Goal: Task Accomplishment & Management: Use online tool/utility

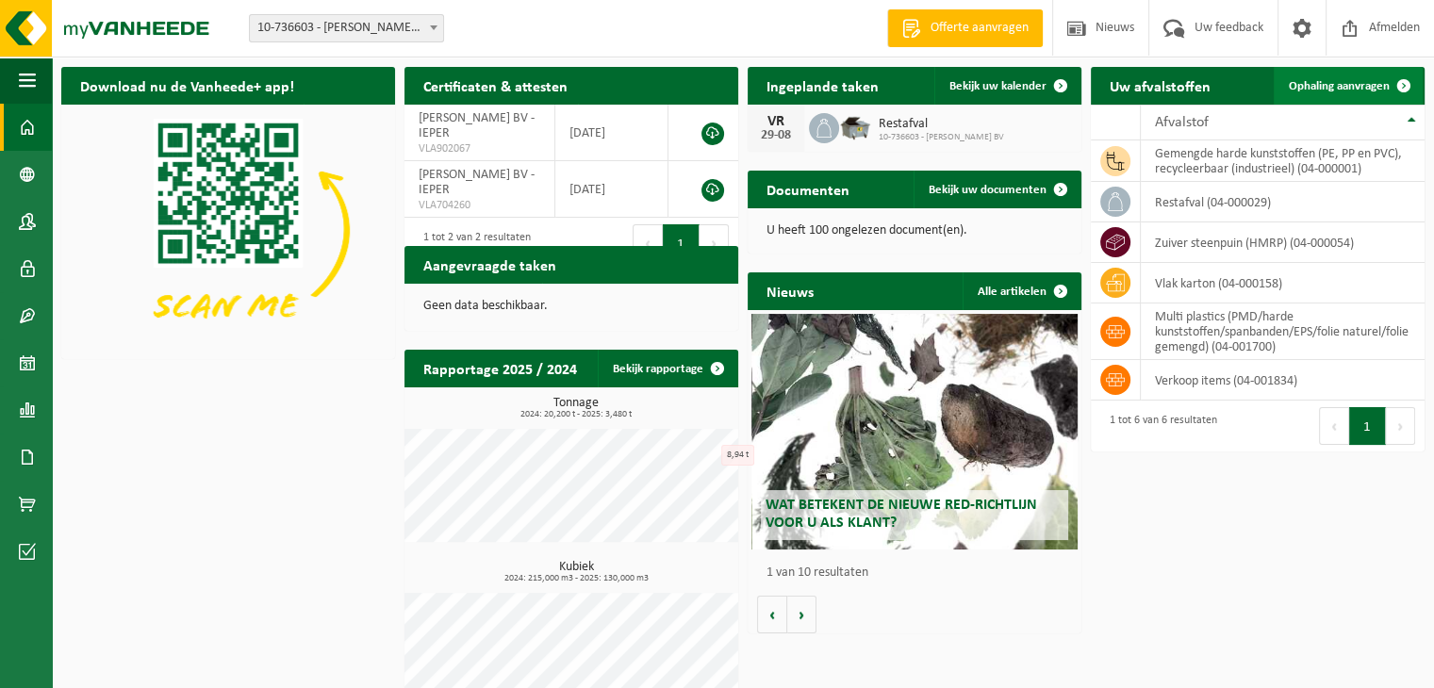
click at [1344, 90] on span "Ophaling aanvragen" at bounding box center [1339, 86] width 101 height 12
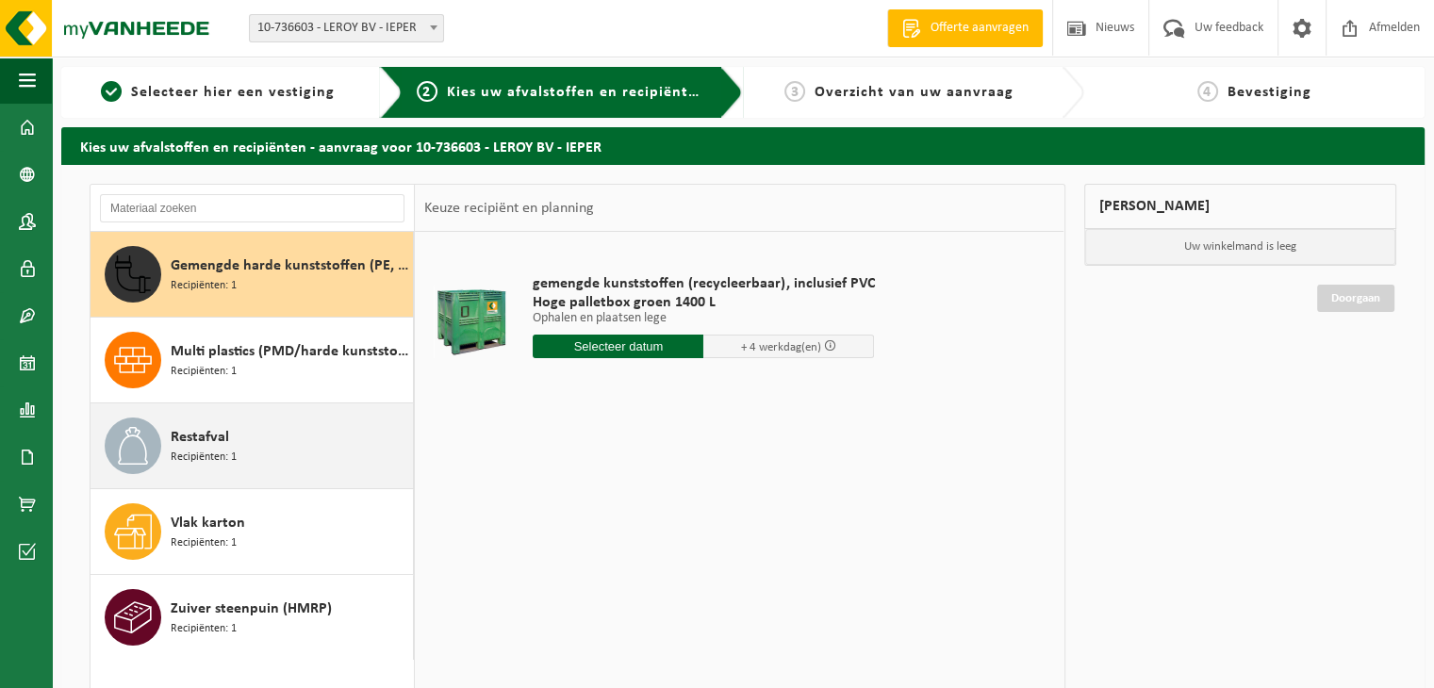
click at [263, 449] on div "Restafval Recipiënten: 1" at bounding box center [290, 446] width 238 height 57
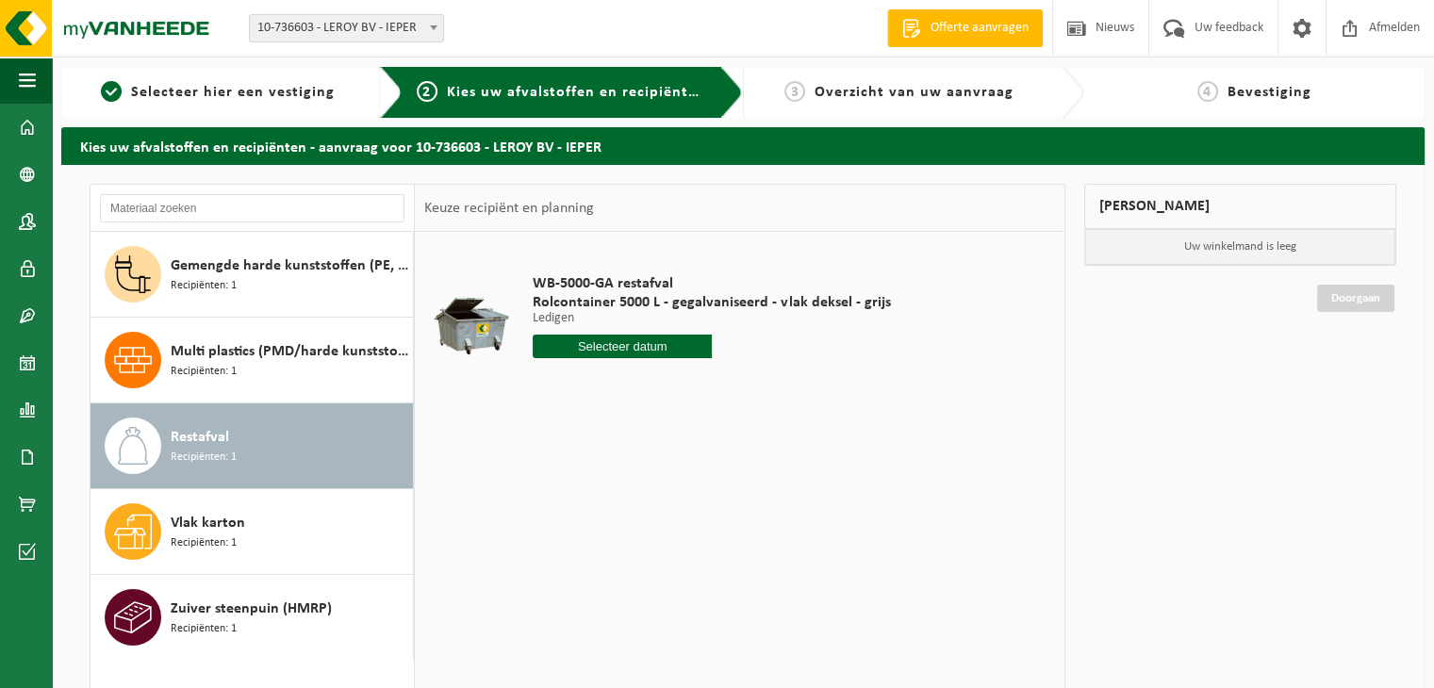
click at [613, 342] on input "text" at bounding box center [622, 347] width 179 height 24
click at [753, 393] on icon at bounding box center [747, 389] width 30 height 30
click at [676, 450] on div "5" at bounding box center [683, 453] width 33 height 30
type input "Van 2025-09-05"
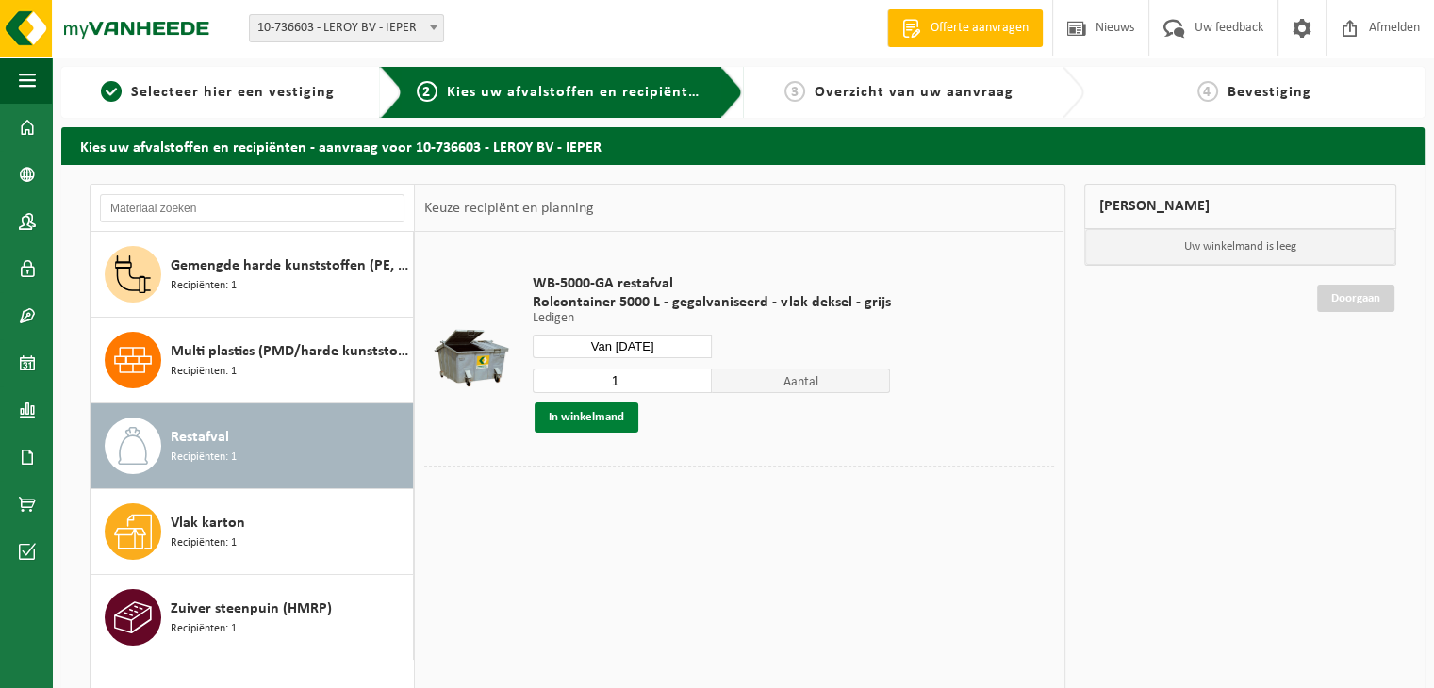
click at [586, 416] on button "In winkelmand" at bounding box center [587, 418] width 104 height 30
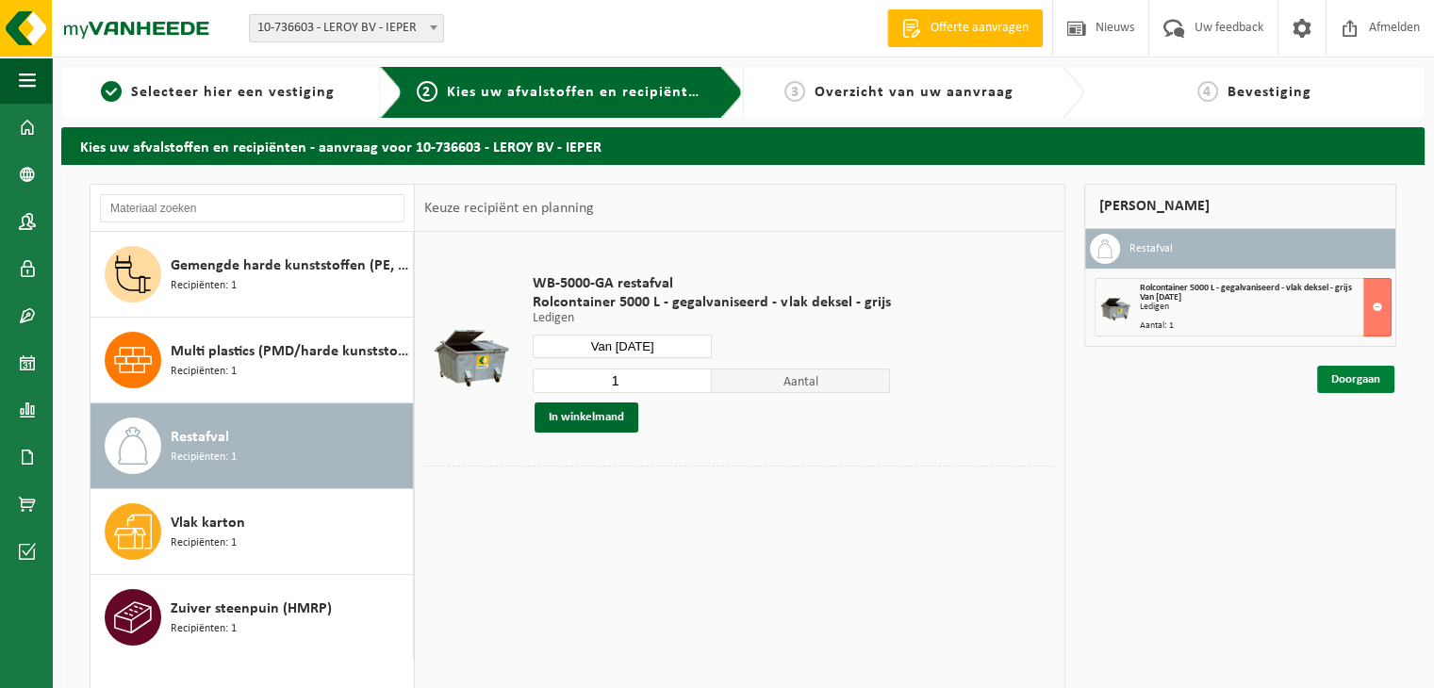
click at [1331, 368] on link "Doorgaan" at bounding box center [1355, 379] width 77 height 27
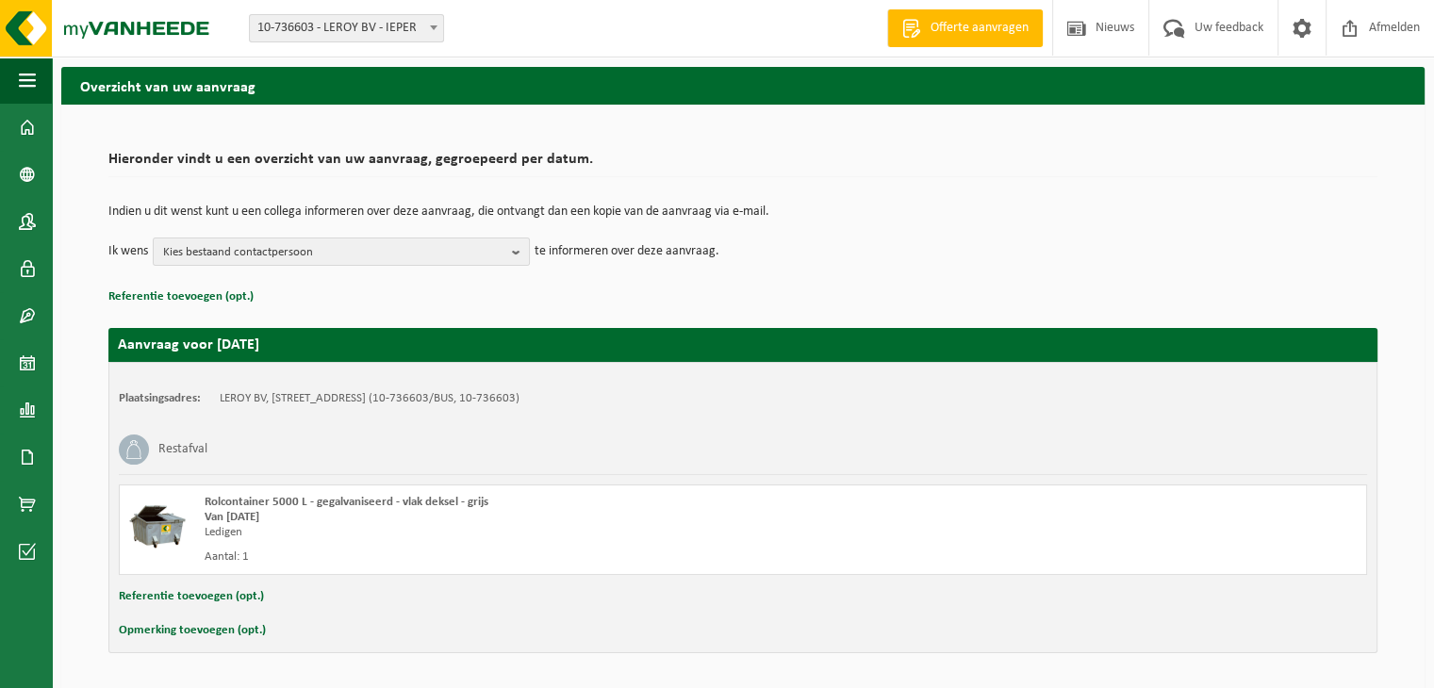
scroll to position [120, 0]
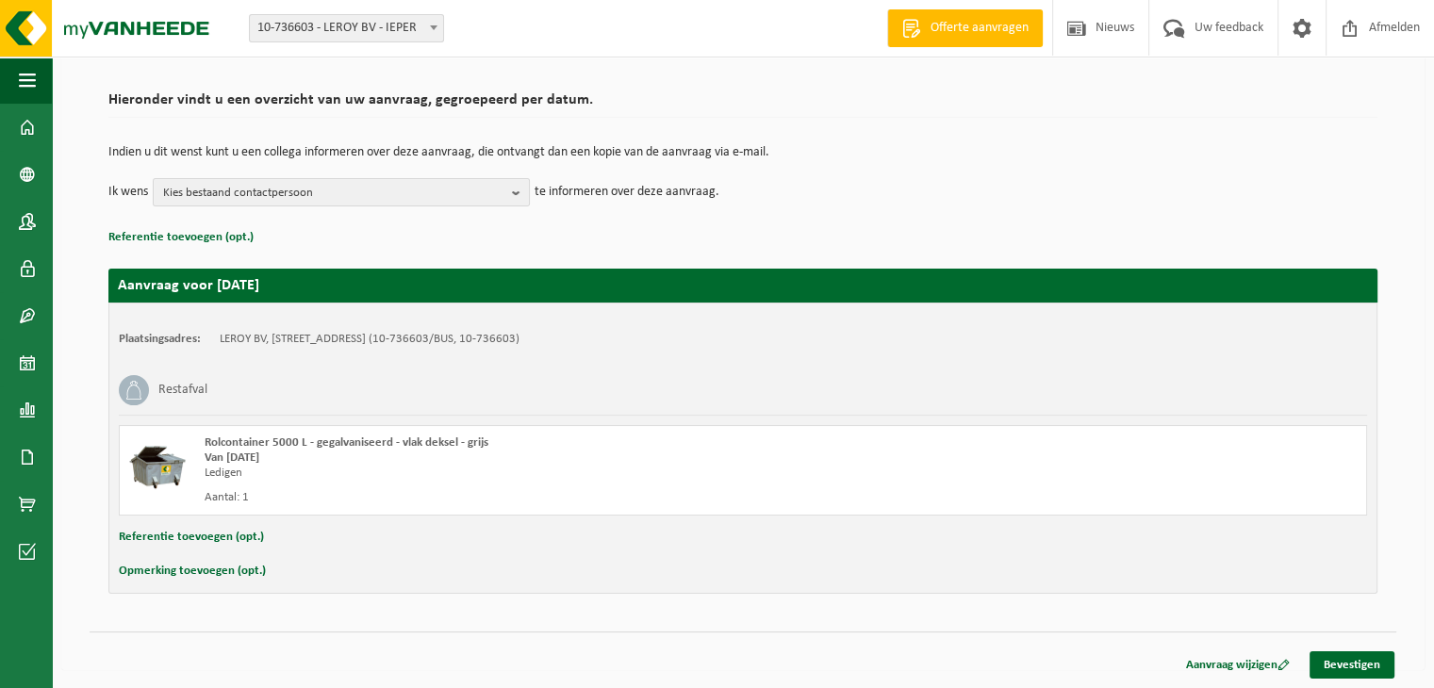
click at [1355, 665] on link "Bevestigen" at bounding box center [1352, 665] width 85 height 27
click at [1365, 661] on link "Bevestigen" at bounding box center [1352, 665] width 85 height 27
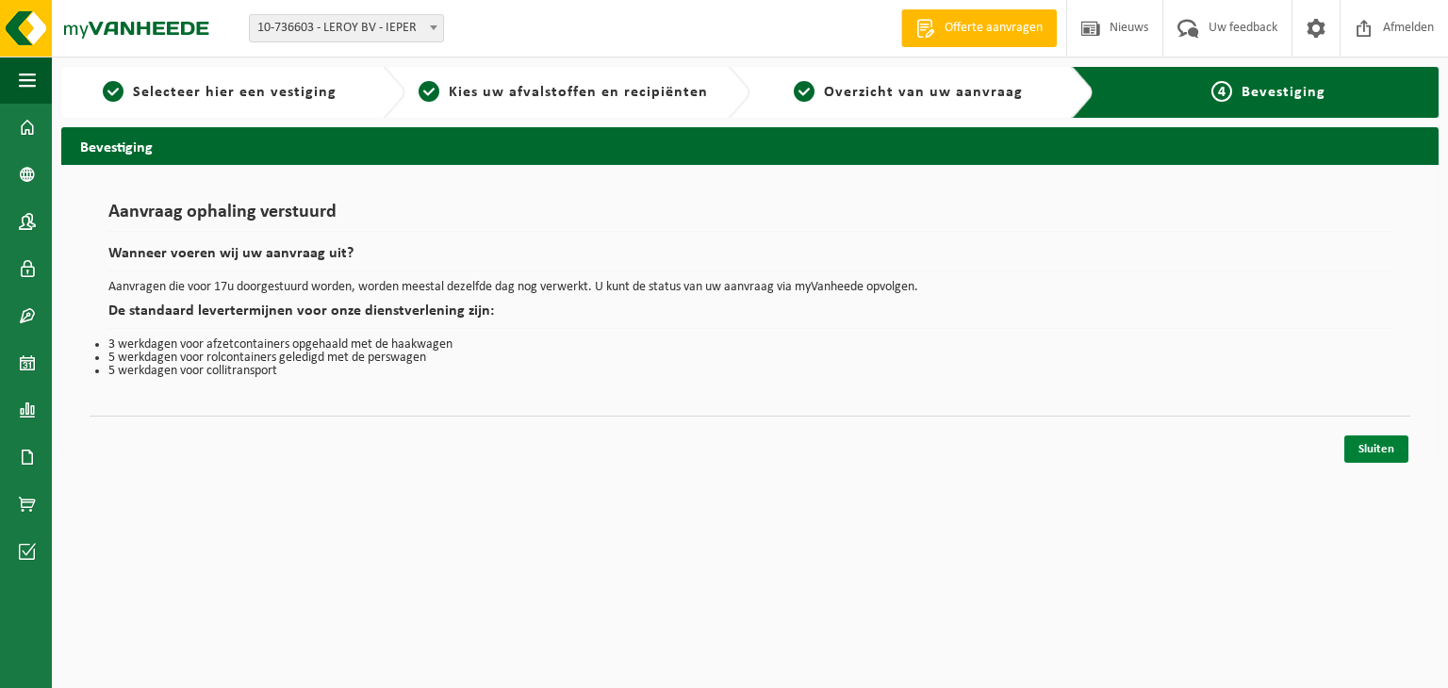
click at [1390, 454] on link "Sluiten" at bounding box center [1377, 449] width 64 height 27
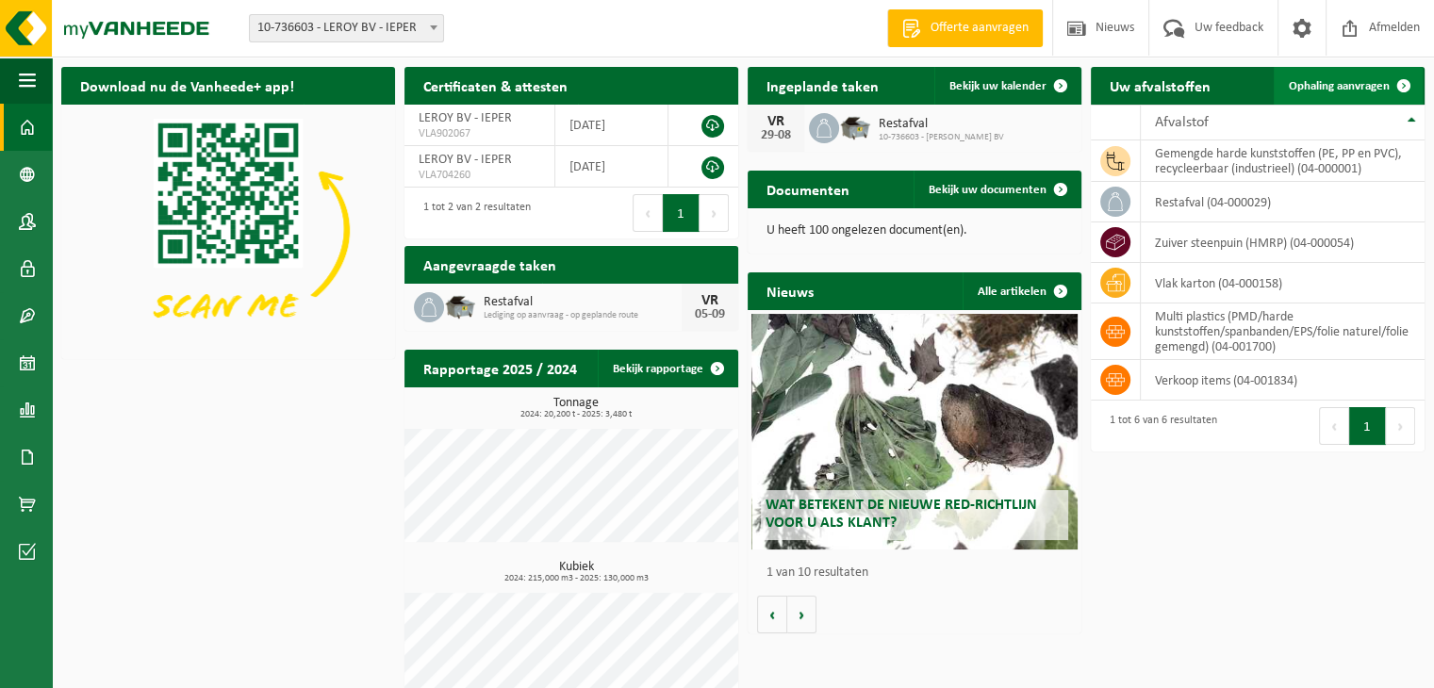
click at [1343, 83] on span "Ophaling aanvragen" at bounding box center [1339, 86] width 101 height 12
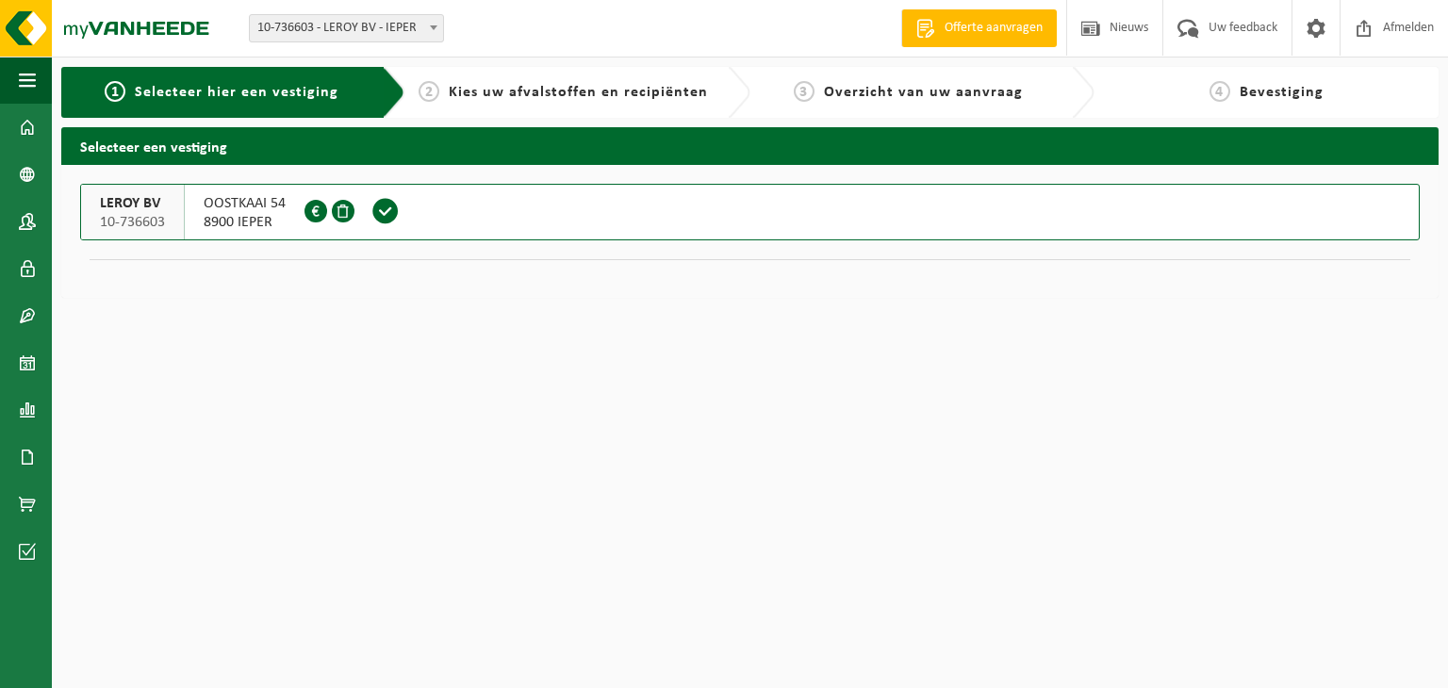
click at [254, 217] on span "8900 IEPER" at bounding box center [245, 222] width 82 height 19
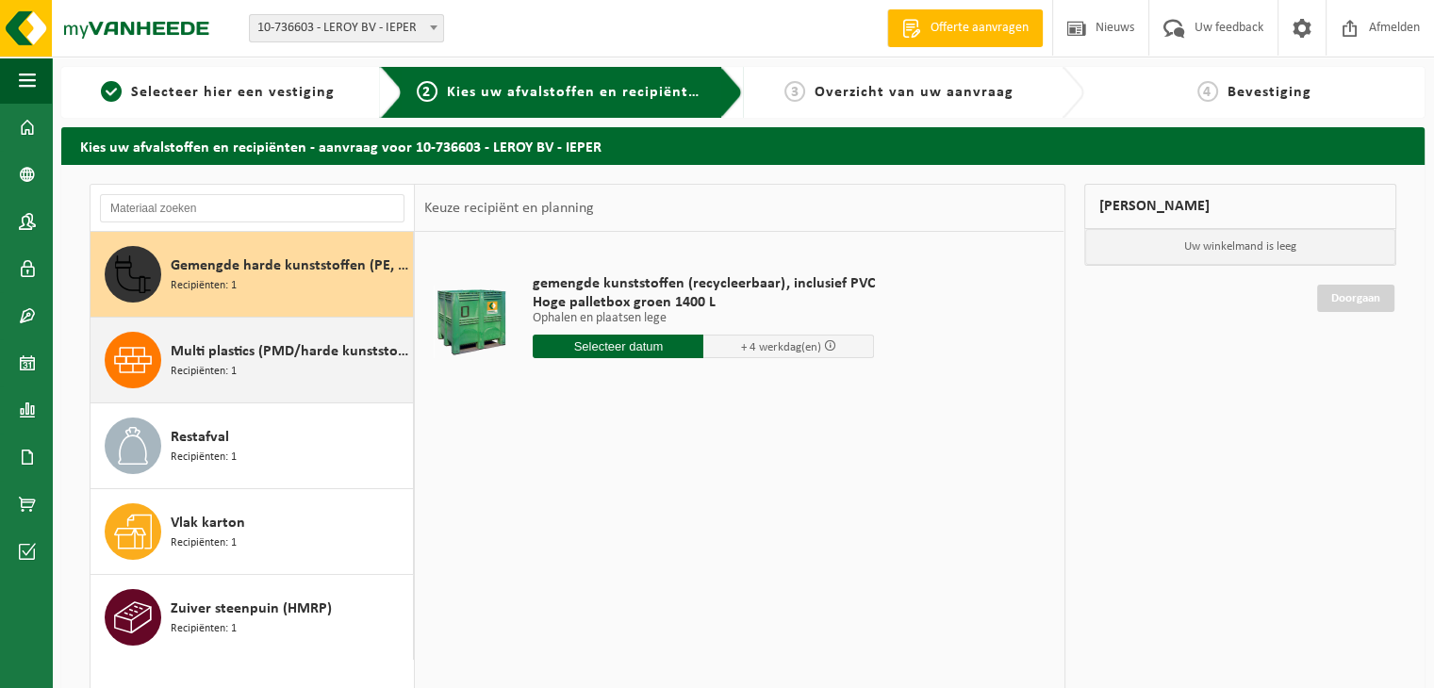
click at [236, 360] on span "Multi plastics (PMD/harde kunststoffen/spanbanden/EPS/folie naturel/folie gemen…" at bounding box center [290, 351] width 238 height 23
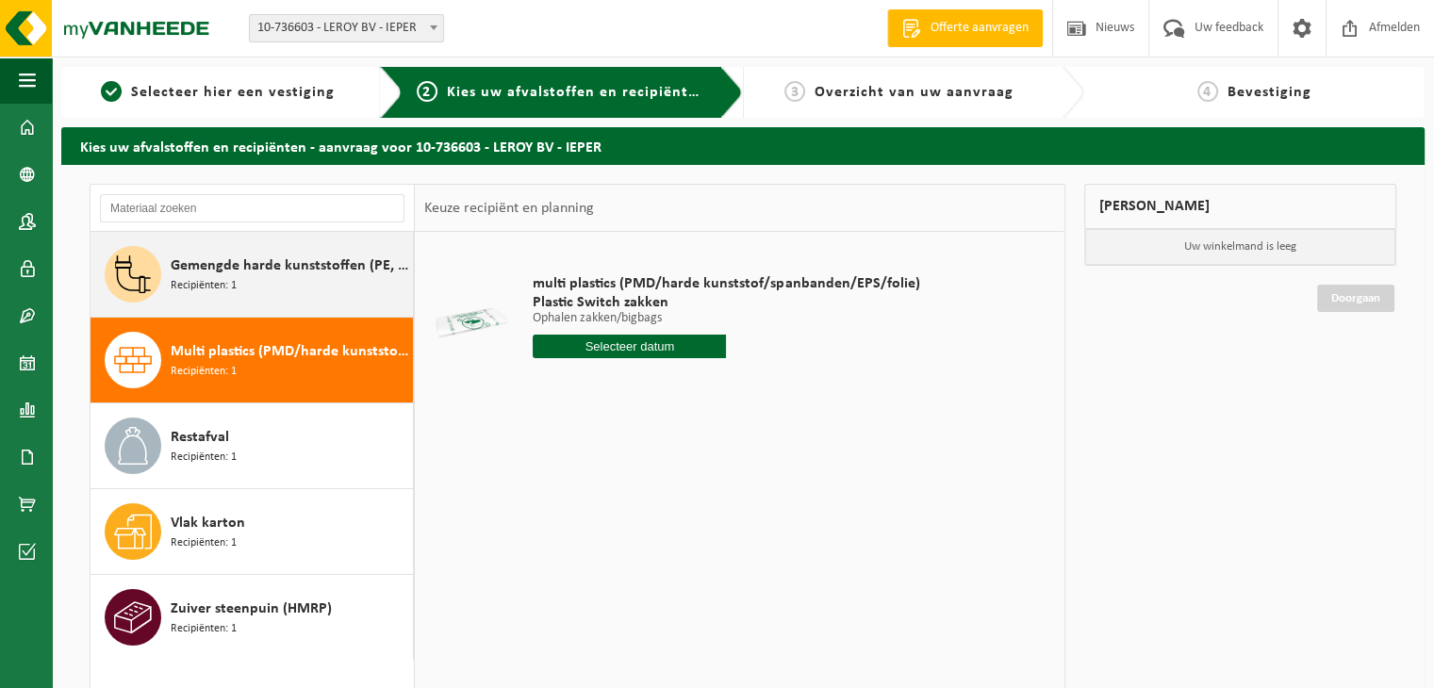
click at [229, 280] on span "Recipiënten: 1" at bounding box center [204, 286] width 66 height 18
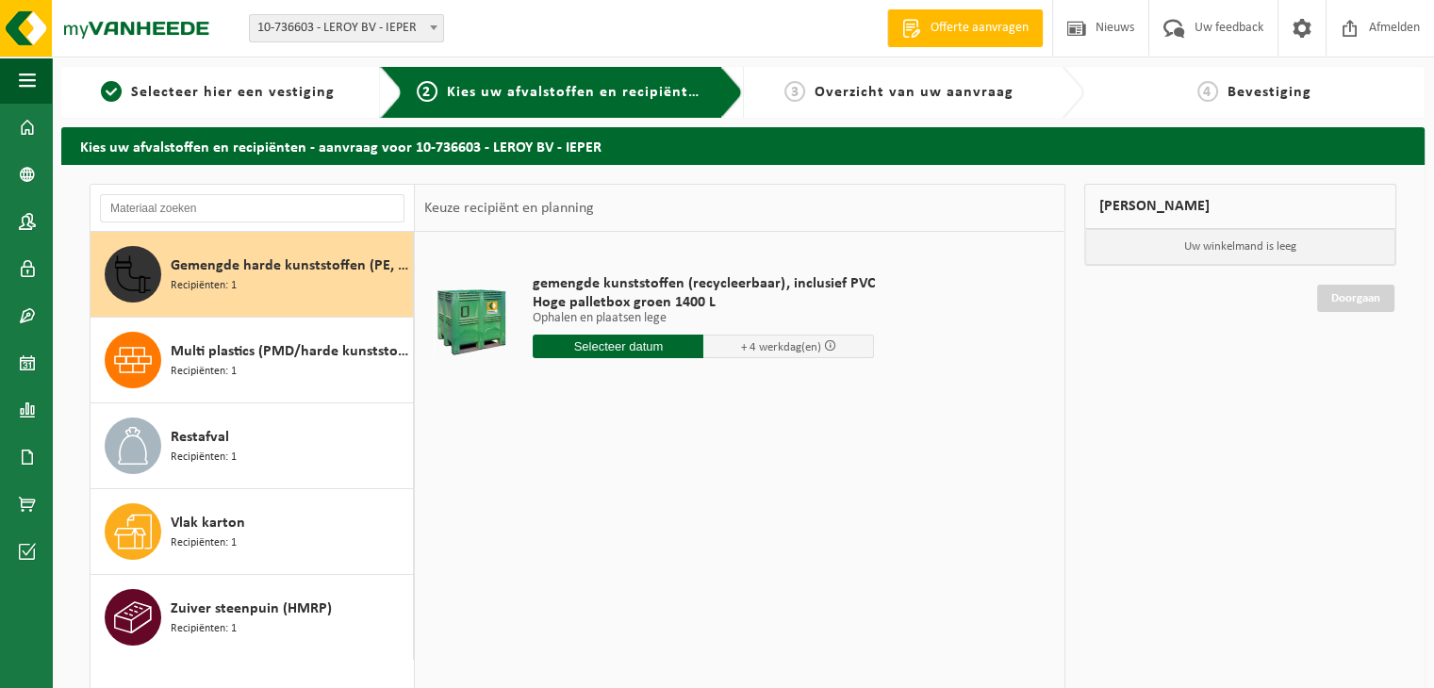
click at [637, 340] on input "text" at bounding box center [618, 347] width 171 height 24
click at [746, 392] on icon at bounding box center [747, 390] width 5 height 9
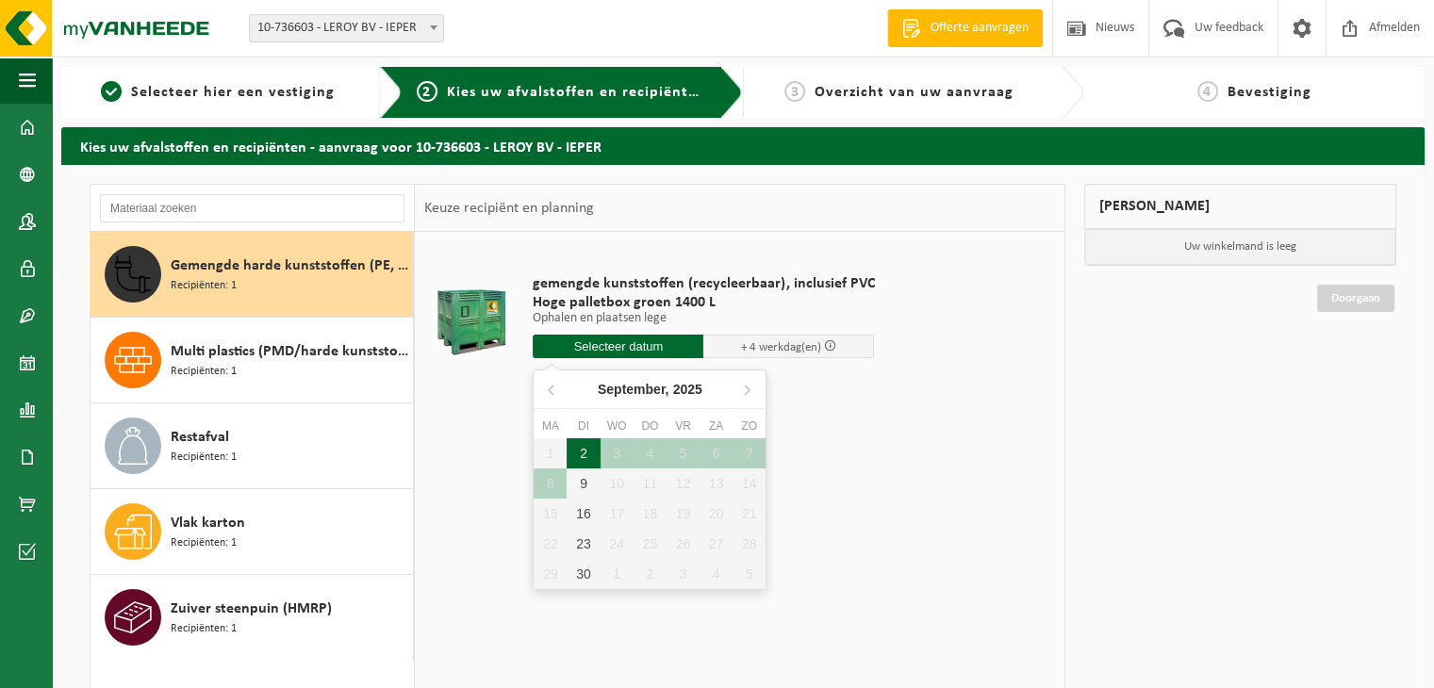
click at [579, 450] on div "2" at bounding box center [583, 453] width 33 height 30
type input "Van 2025-09-02"
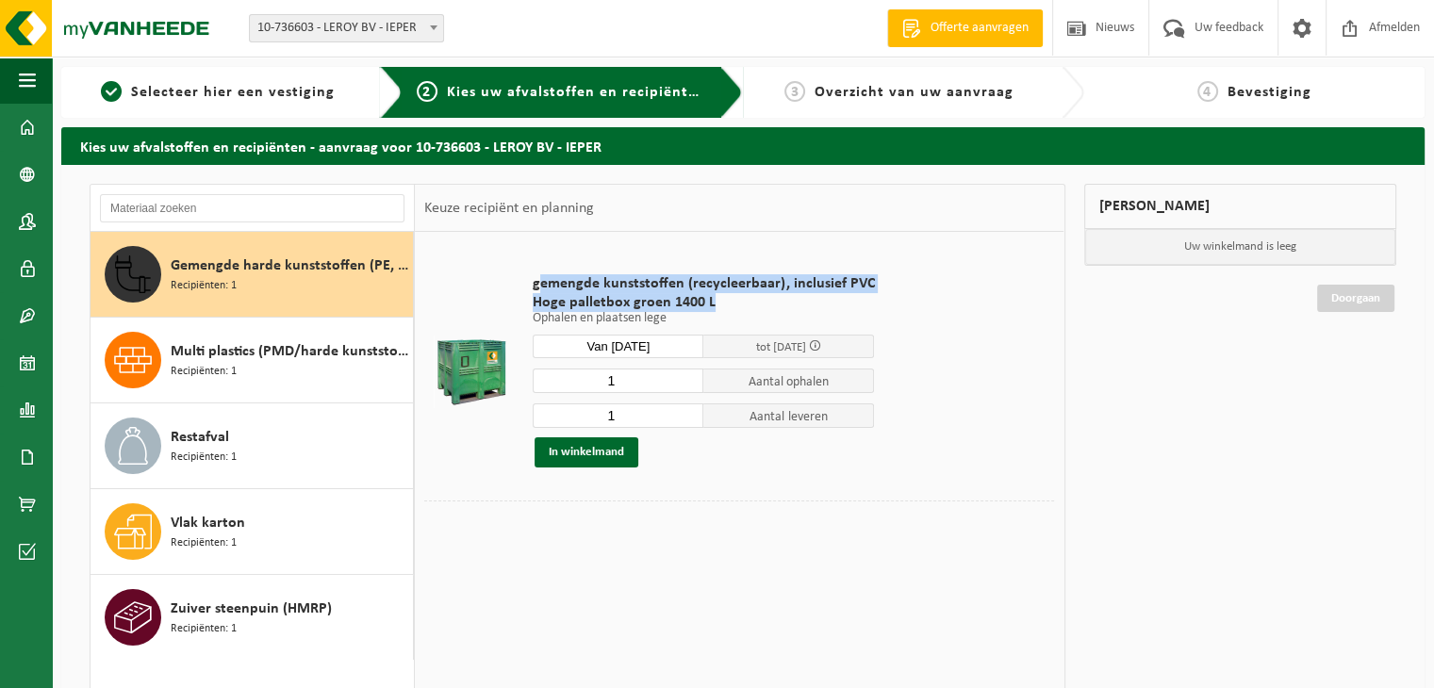
drag, startPoint x: 538, startPoint y: 285, endPoint x: 764, endPoint y: 310, distance: 226.8
click at [764, 310] on div "gemengde kunststoffen (recycleerbaar), inclusief PVC Hoge palletbox groen 1400 …" at bounding box center [703, 371] width 360 height 231
click at [514, 280] on td at bounding box center [471, 370] width 94 height 259
drag, startPoint x: 536, startPoint y: 286, endPoint x: 692, endPoint y: 325, distance: 161.4
click at [692, 325] on div "gemengde kunststoffen (recycleerbaar), inclusief PVC Hoge palletbox groen 1400 …" at bounding box center [703, 371] width 360 height 231
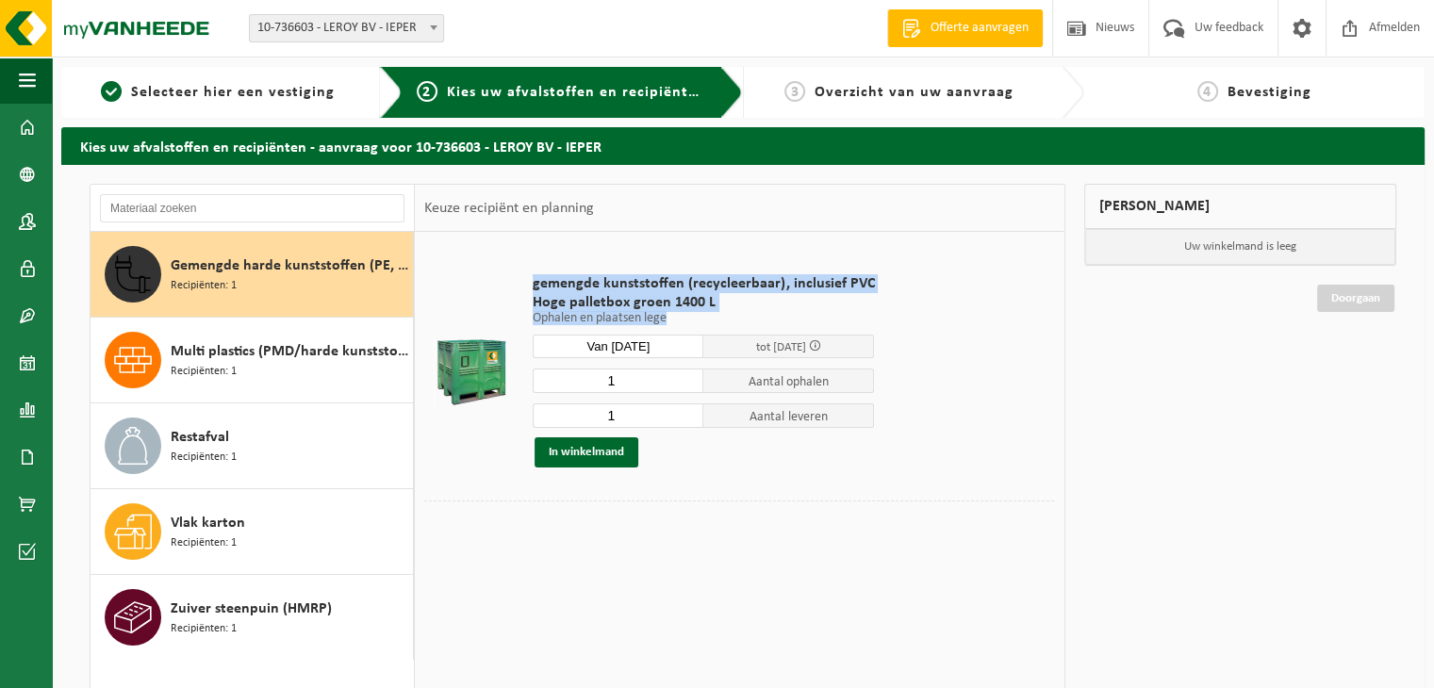
copy div "gemengde kunststoffen (recycleerbaar), inclusief PVC Hoge palletbox groen 1400 …"
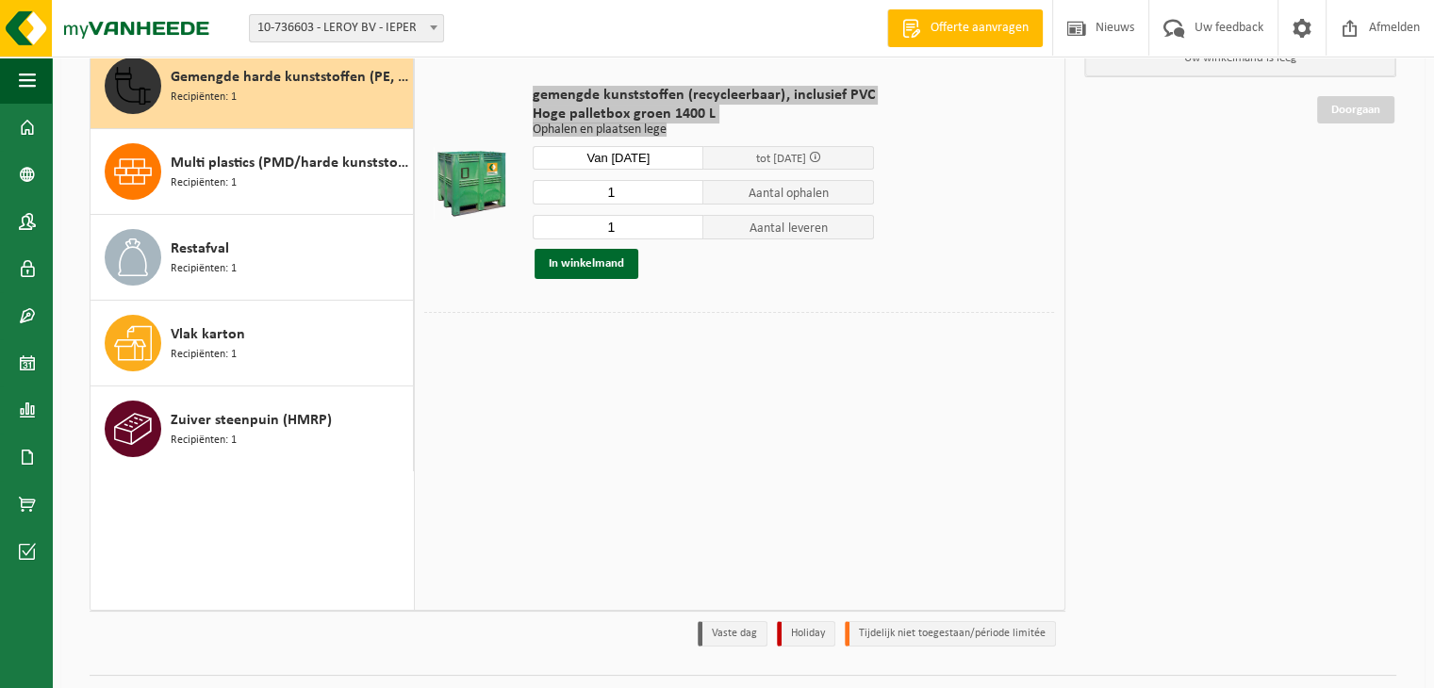
scroll to position [94, 0]
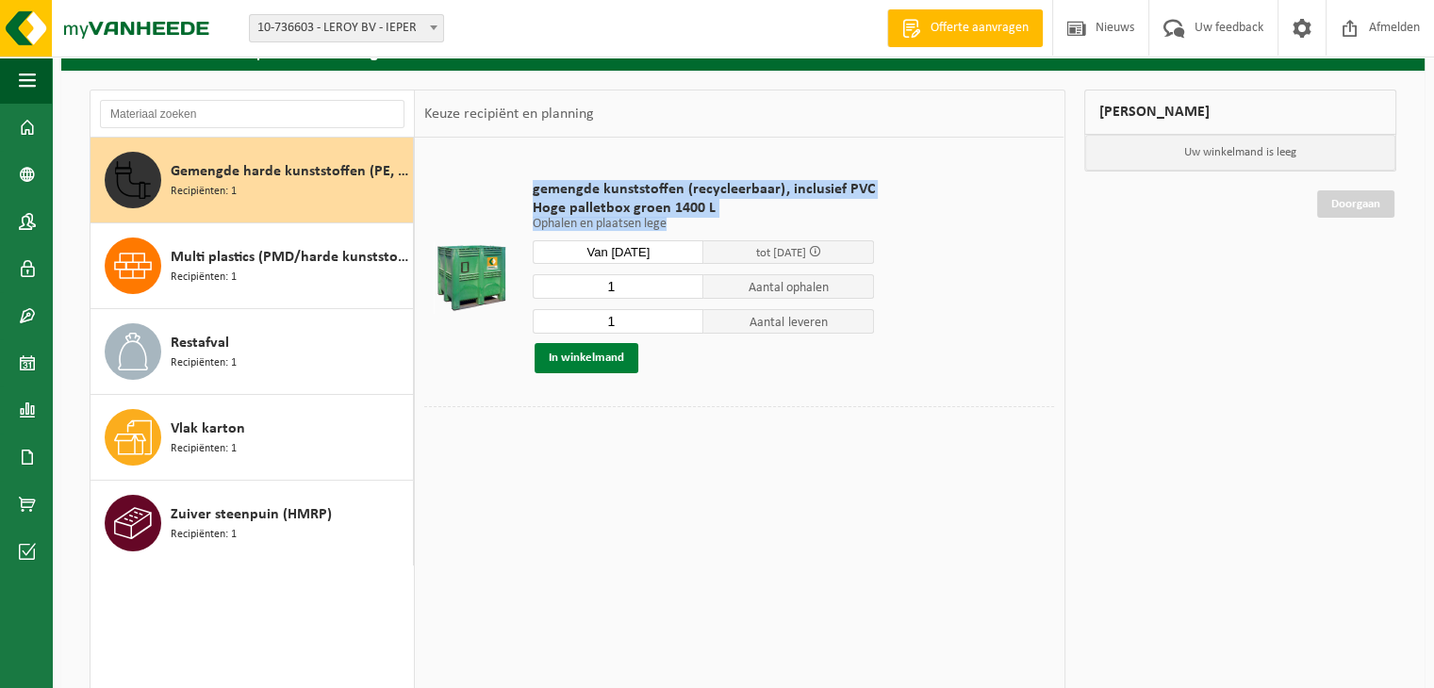
click at [586, 361] on button "In winkelmand" at bounding box center [587, 358] width 104 height 30
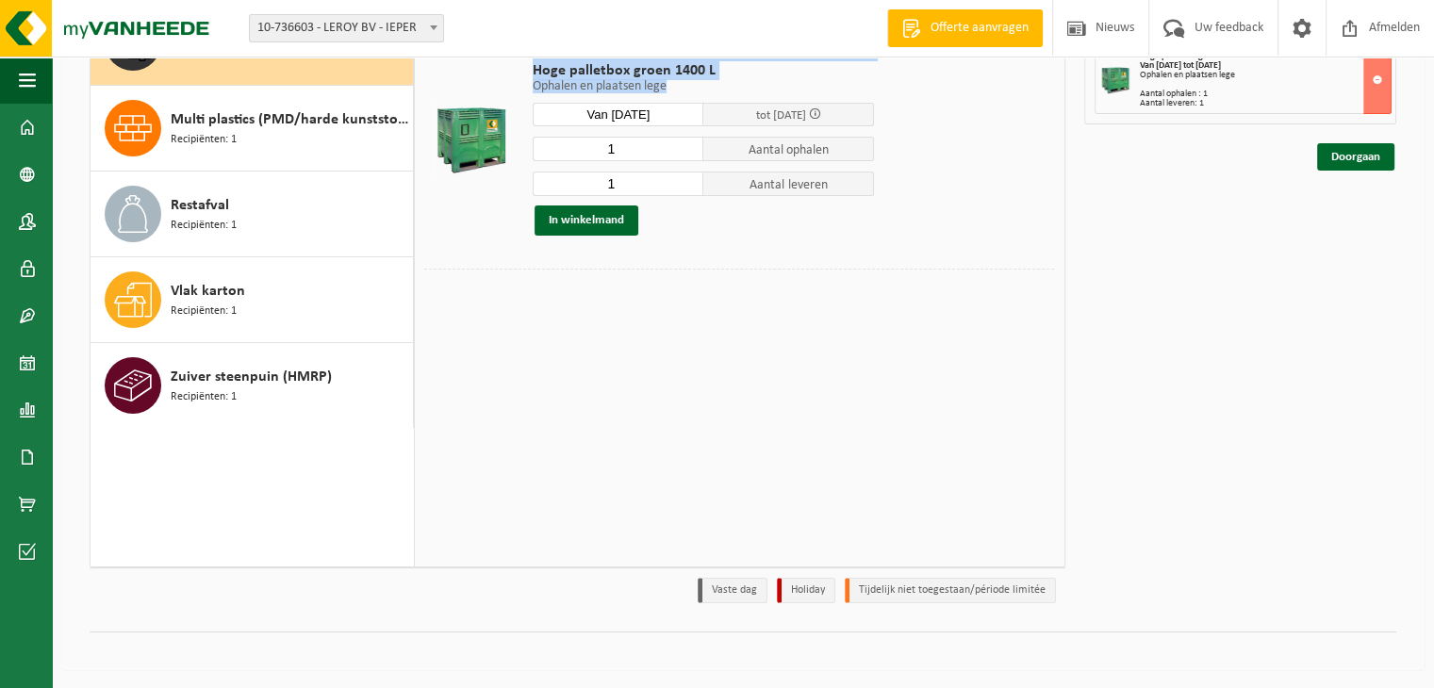
scroll to position [43, 0]
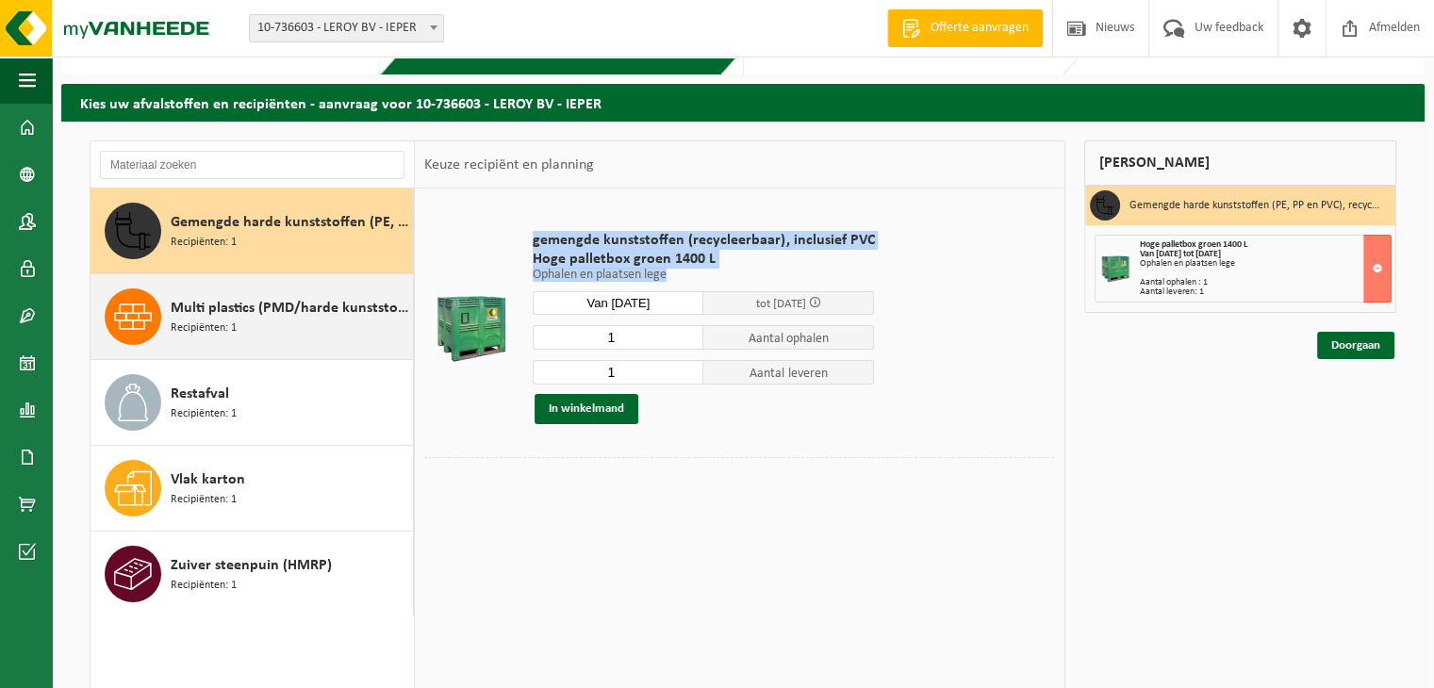
click at [280, 318] on span "Multi plastics (PMD/harde kunststoffen/spanbanden/EPS/folie naturel/folie gemen…" at bounding box center [290, 308] width 238 height 23
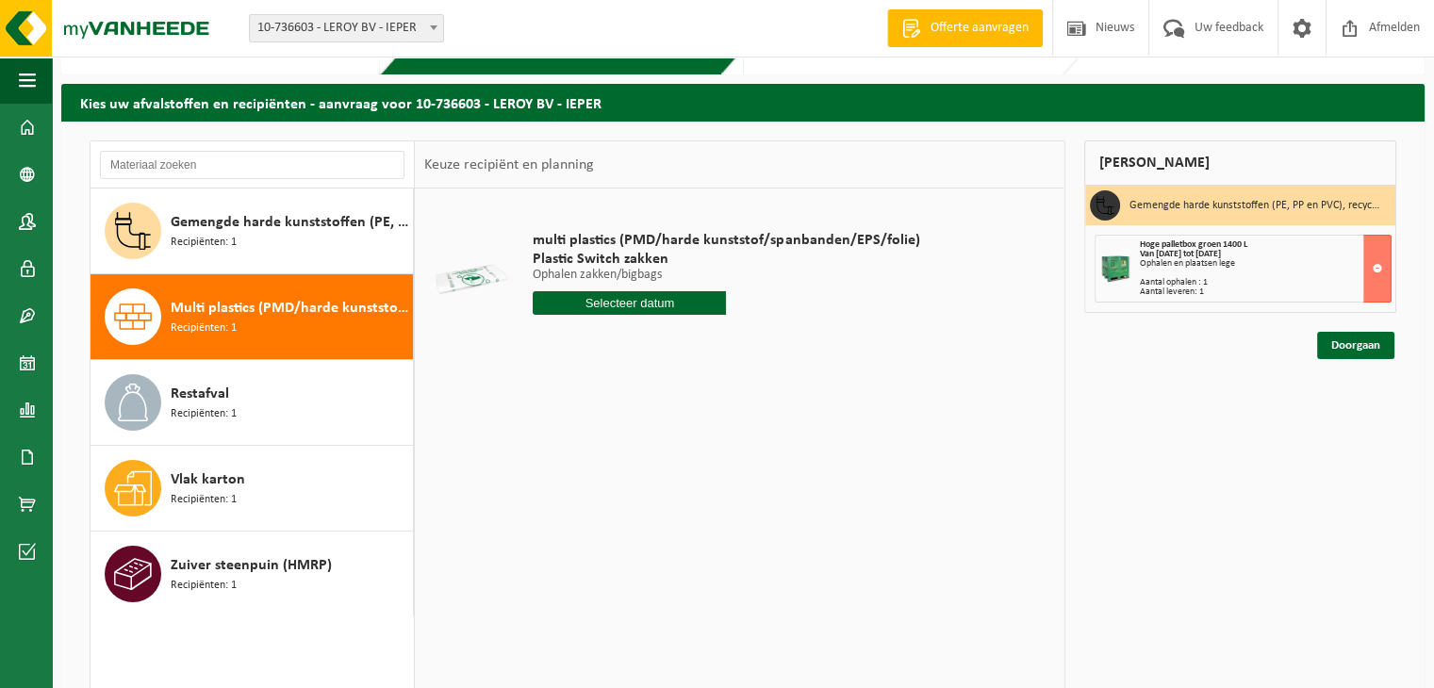
click at [619, 295] on input "text" at bounding box center [629, 303] width 193 height 24
click at [752, 348] on icon at bounding box center [747, 346] width 30 height 30
click at [865, 308] on div at bounding box center [726, 303] width 387 height 24
click at [1347, 348] on link "Doorgaan" at bounding box center [1355, 345] width 77 height 27
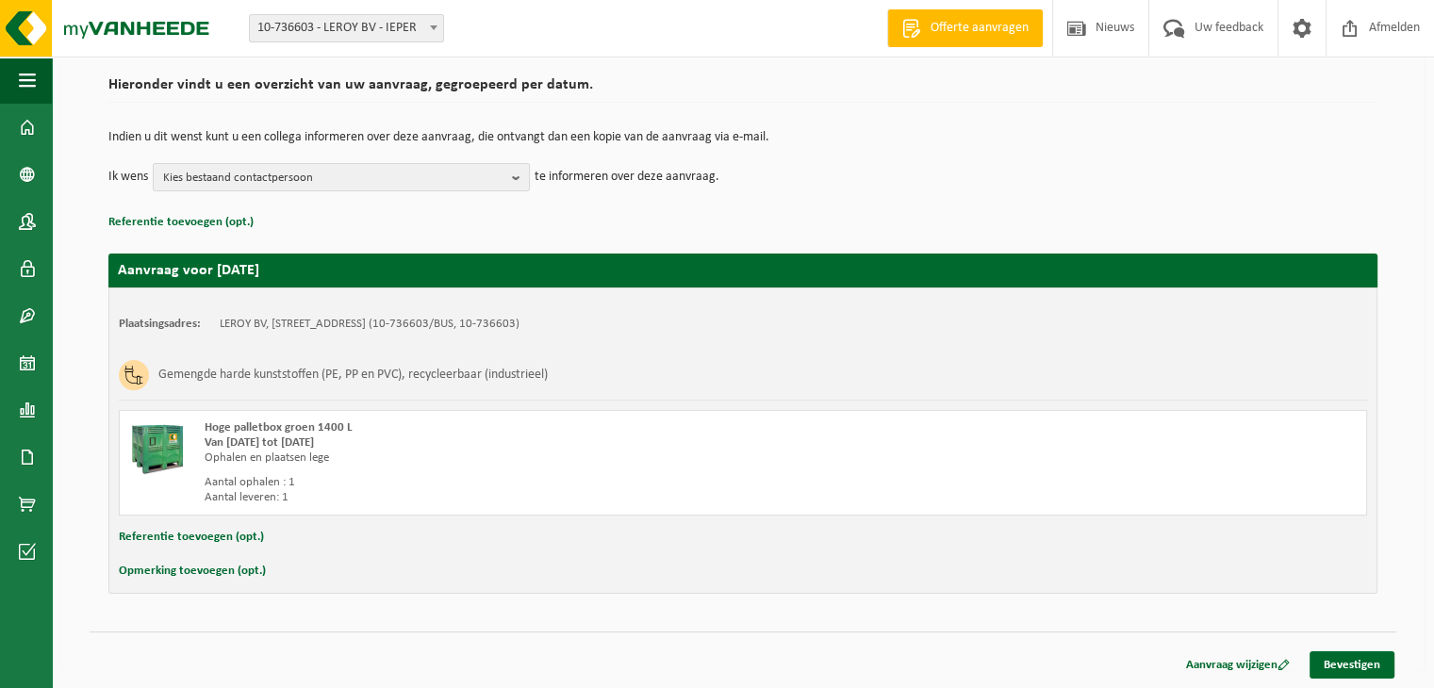
click at [187, 536] on button "Referentie toevoegen (opt.)" at bounding box center [191, 537] width 145 height 25
click at [248, 534] on input "text" at bounding box center [779, 539] width 1137 height 28
type input "B251795"
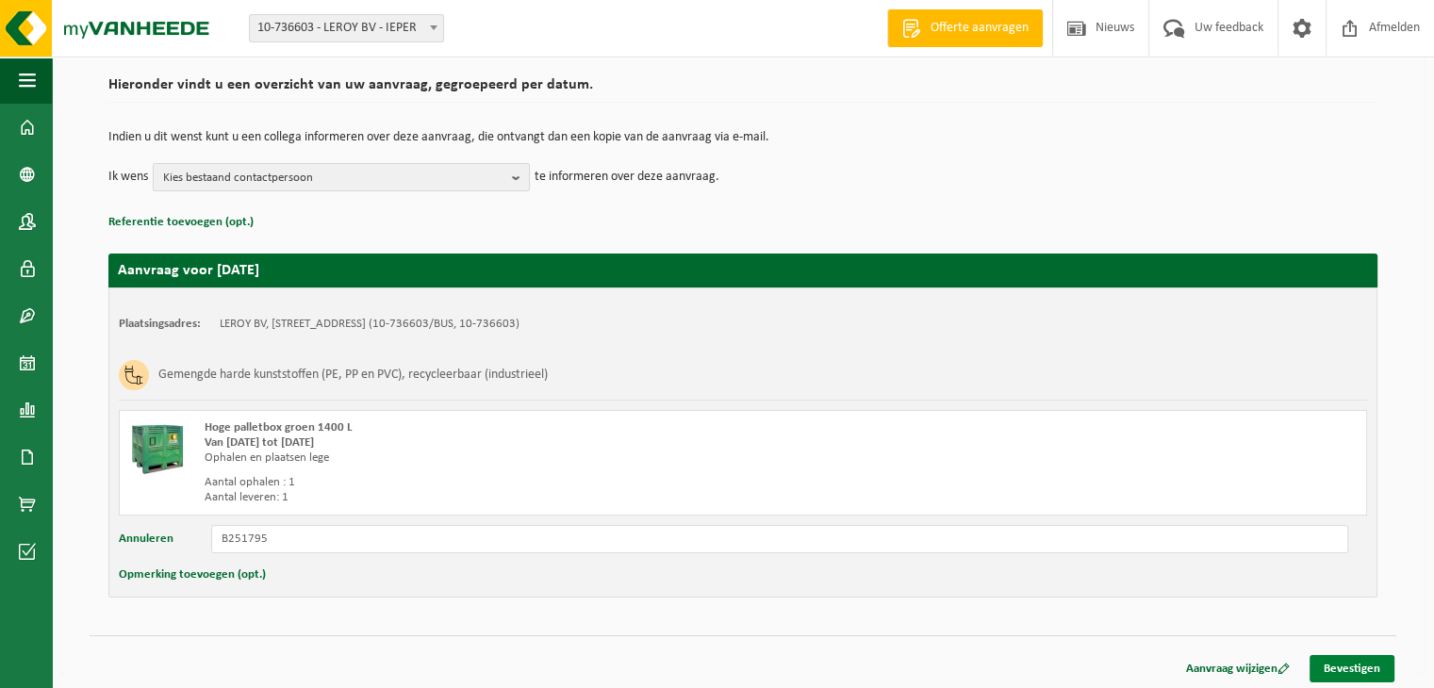
click at [1361, 657] on link "Bevestigen" at bounding box center [1352, 668] width 85 height 27
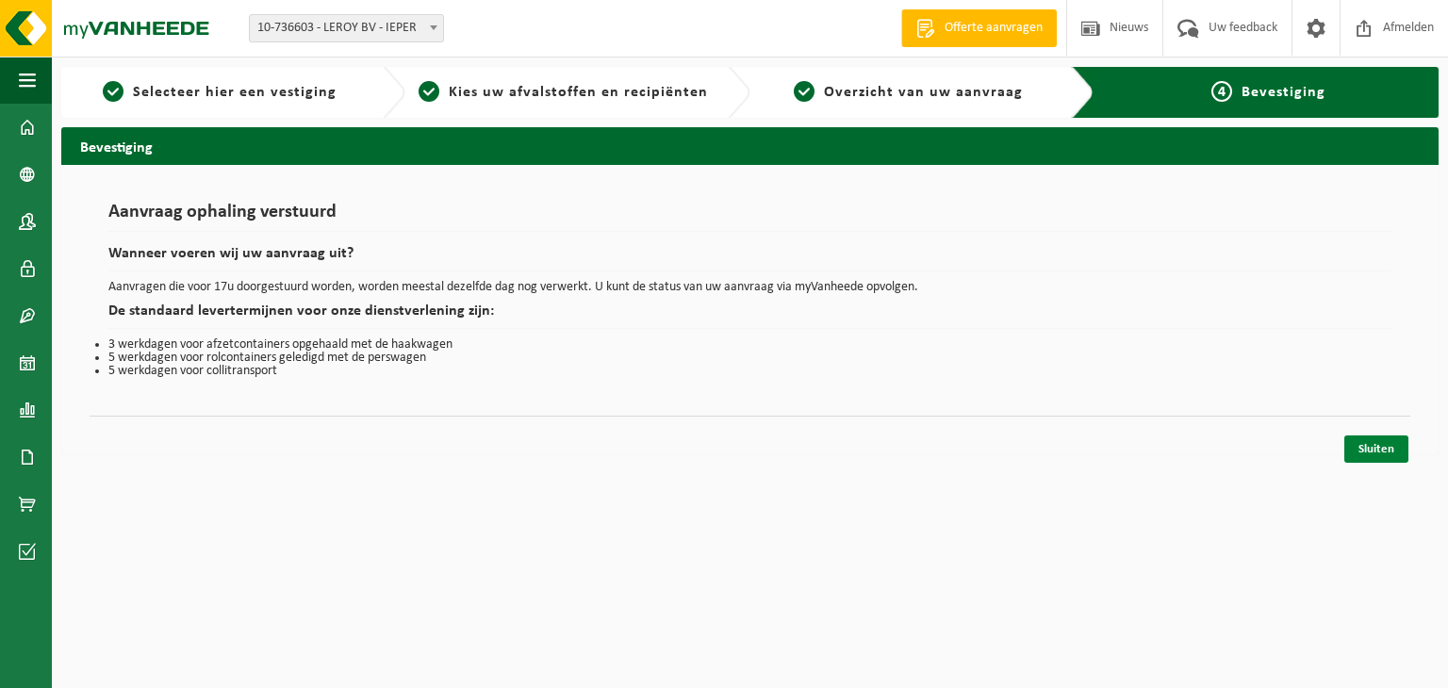
click at [1377, 438] on link "Sluiten" at bounding box center [1377, 449] width 64 height 27
